Goal: Task Accomplishment & Management: Manage account settings

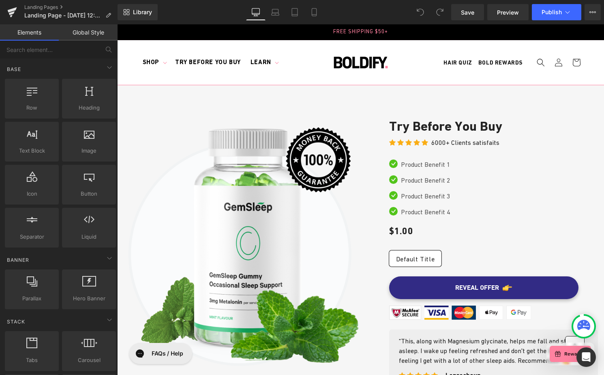
click at [91, 33] on link "Global Style" at bounding box center [88, 32] width 59 height 16
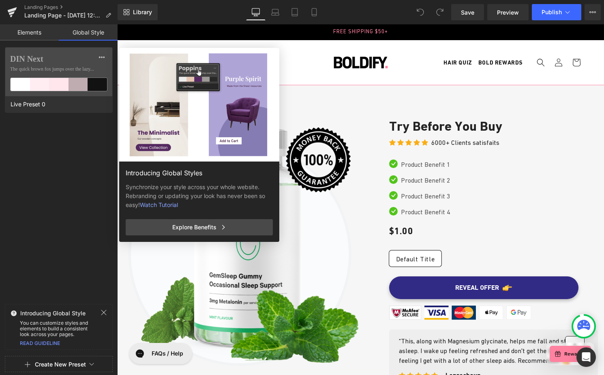
click at [29, 32] on link "Elements" at bounding box center [29, 32] width 59 height 16
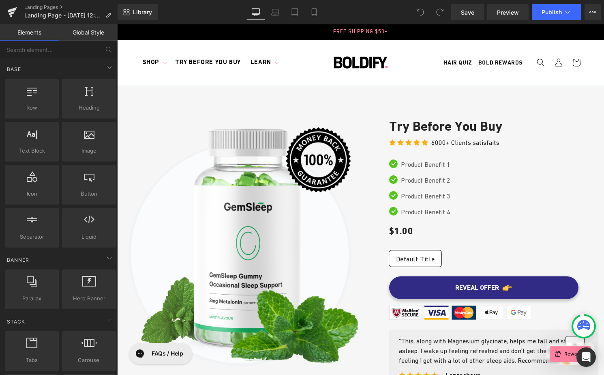
click at [304, 75] on header "Shop Shop Shop All Shop All Top Picks" at bounding box center [361, 62] width 486 height 45
click at [596, 9] on button "Upgrade Plan View Live Page View with current Template Save Template to Library…" at bounding box center [593, 12] width 16 height 16
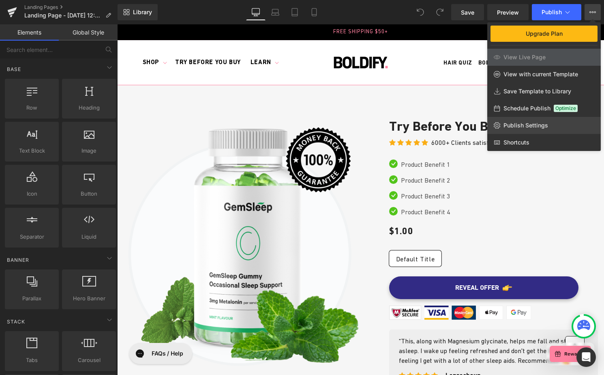
click at [521, 129] on link "Publish Settings" at bounding box center [544, 125] width 114 height 17
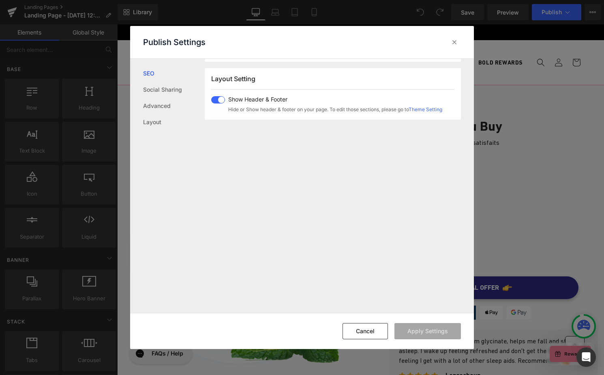
scroll to position [485, 0]
click at [218, 99] on span at bounding box center [218, 96] width 14 height 7
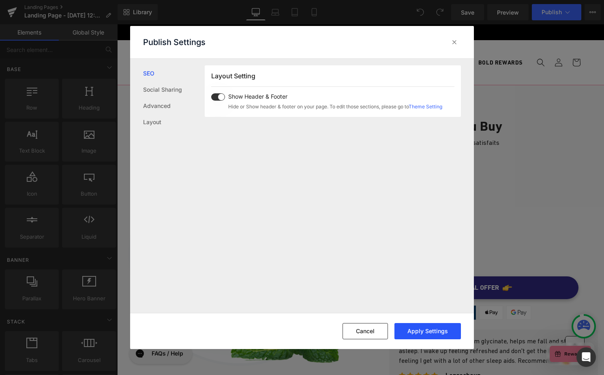
click at [444, 326] on button "Apply Settings" at bounding box center [427, 331] width 66 height 16
click at [164, 88] on link "Social Sharing" at bounding box center [174, 89] width 62 height 16
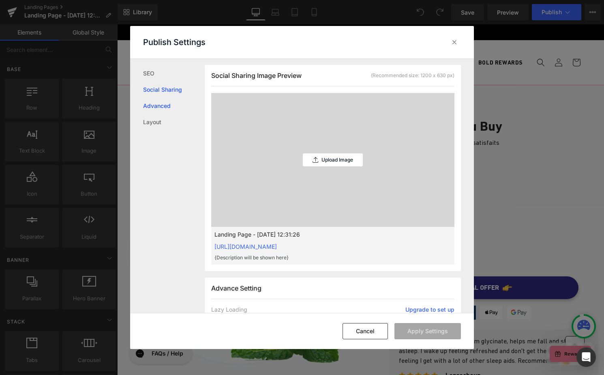
click at [159, 107] on link "Advanced" at bounding box center [174, 106] width 62 height 16
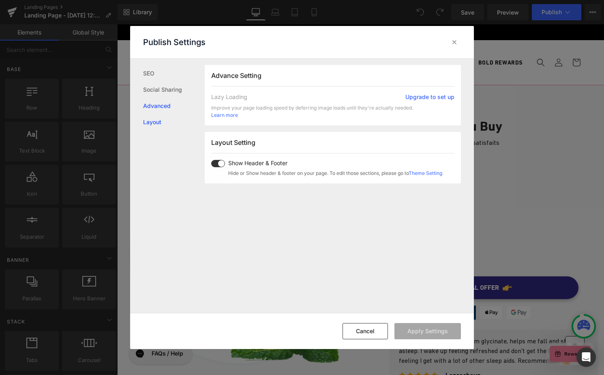
click at [155, 119] on link "Layout" at bounding box center [174, 122] width 62 height 16
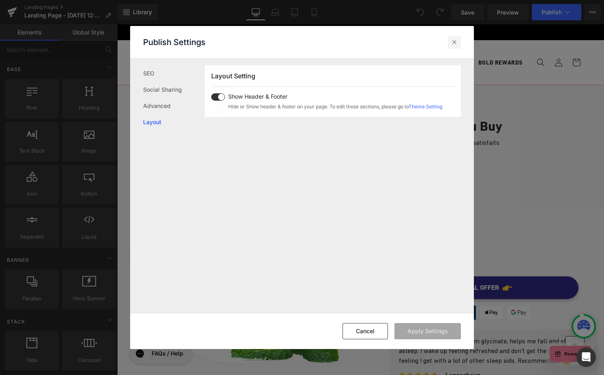
click at [454, 41] on icon at bounding box center [454, 42] width 8 height 8
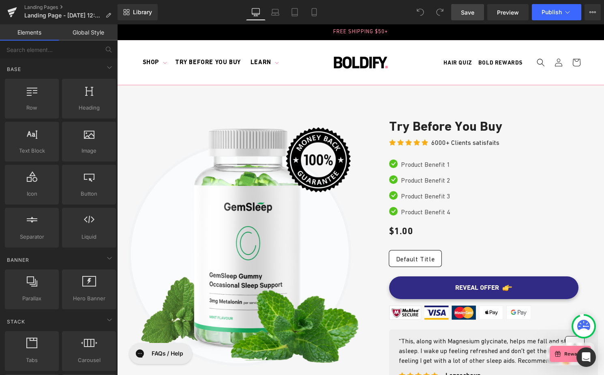
click at [465, 14] on span "Save" at bounding box center [467, 12] width 13 height 9
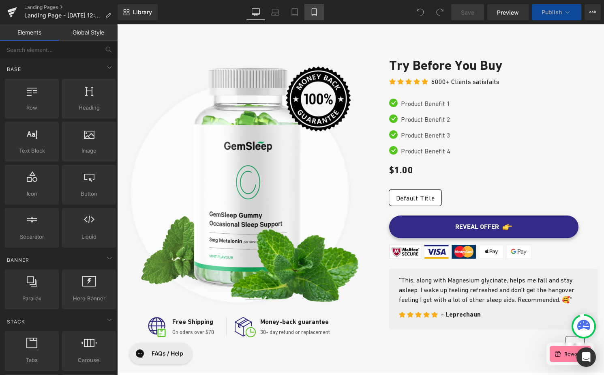
click at [318, 10] on icon at bounding box center [314, 12] width 8 height 8
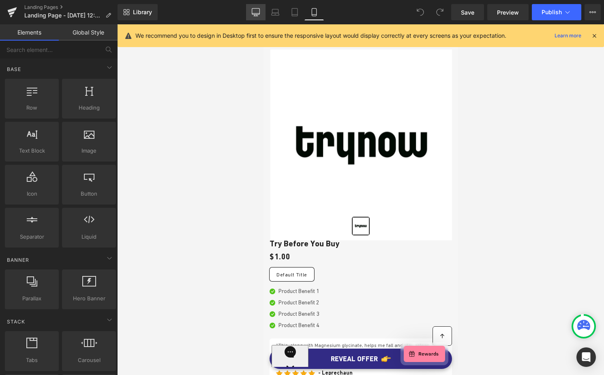
click at [258, 13] on icon at bounding box center [256, 12] width 8 height 8
